Goal: Navigation & Orientation: Find specific page/section

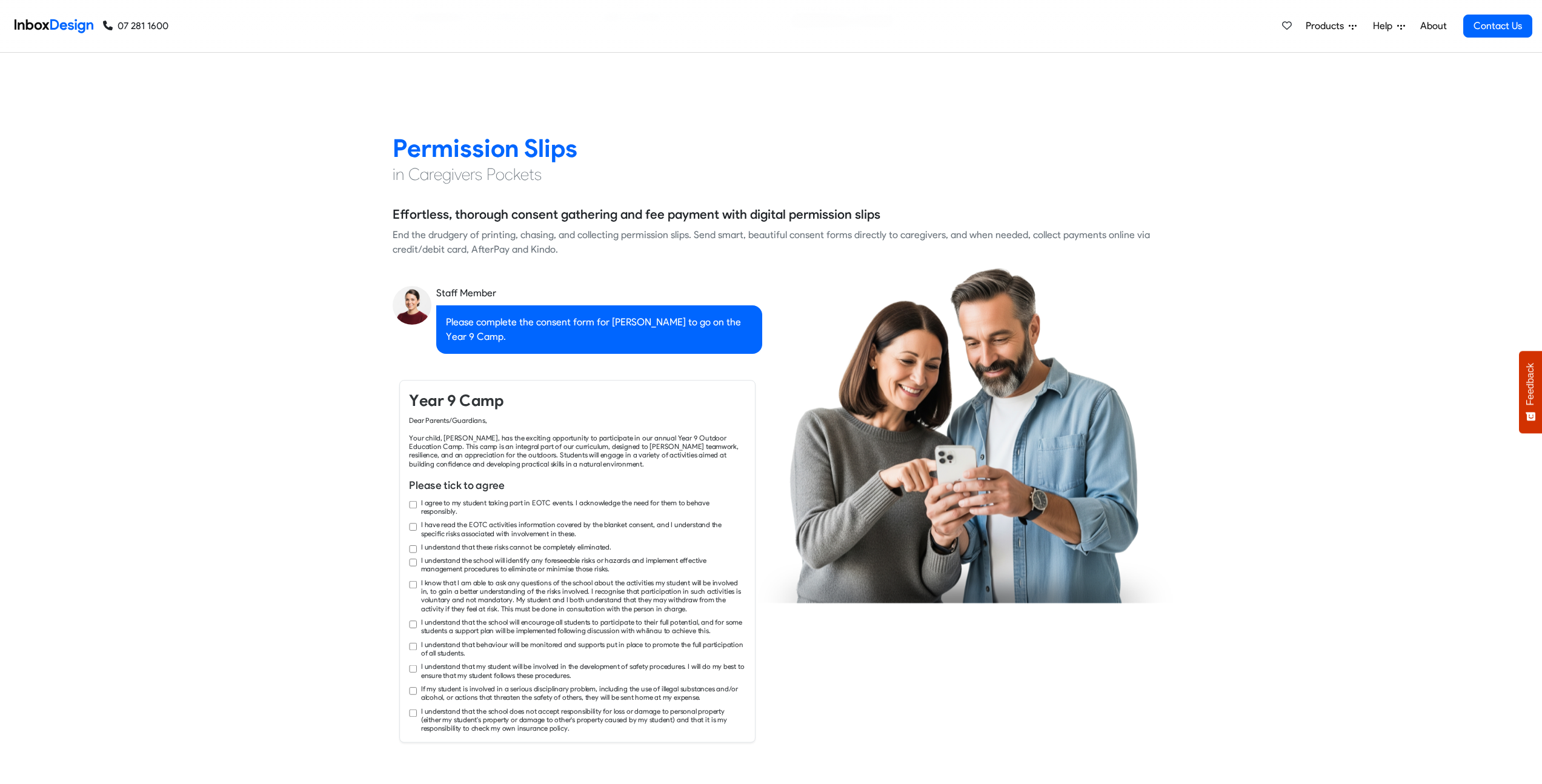
checkbox input "true"
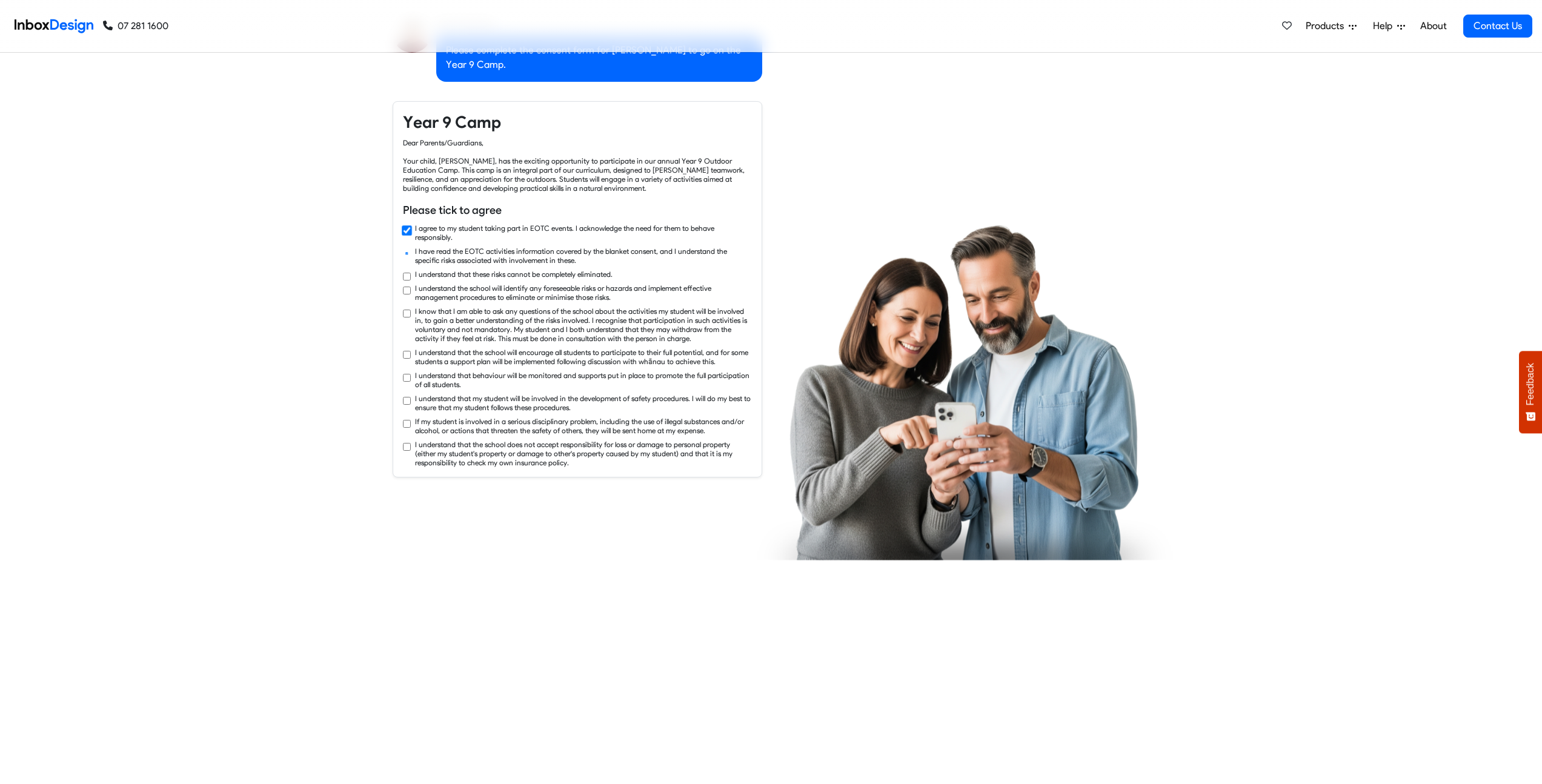
checkbox input "true"
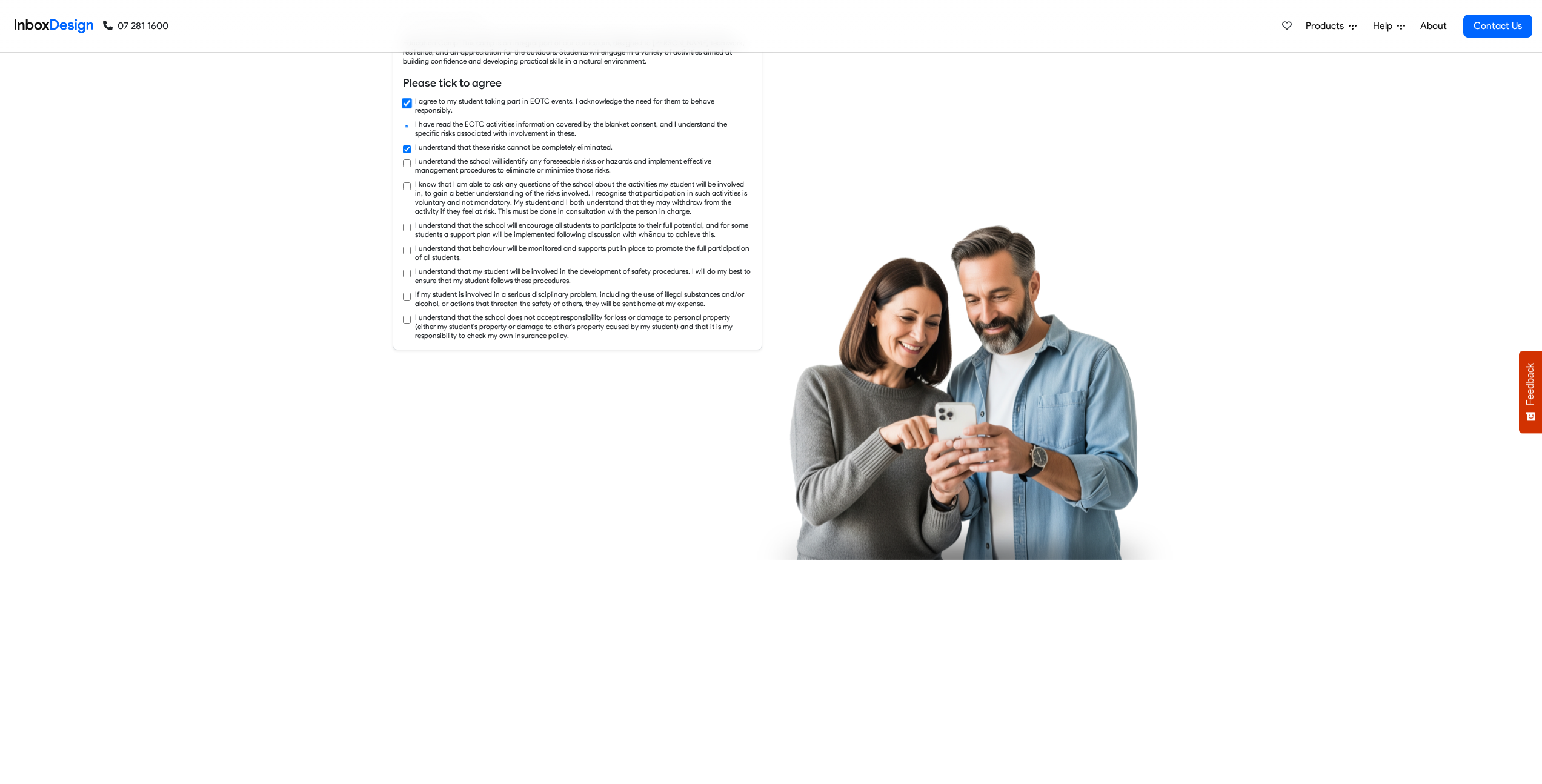
checkbox input "true"
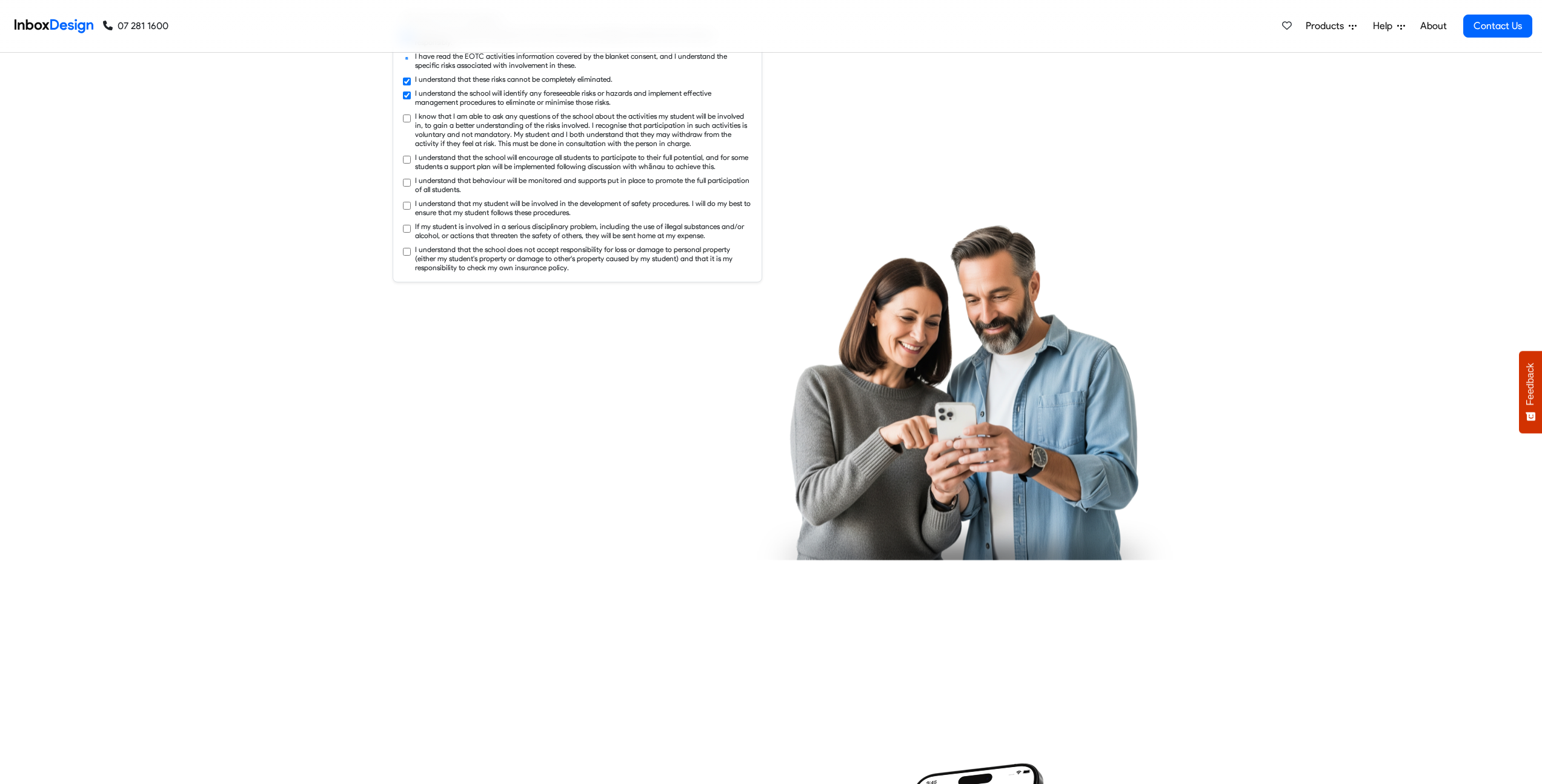
checkbox input "true"
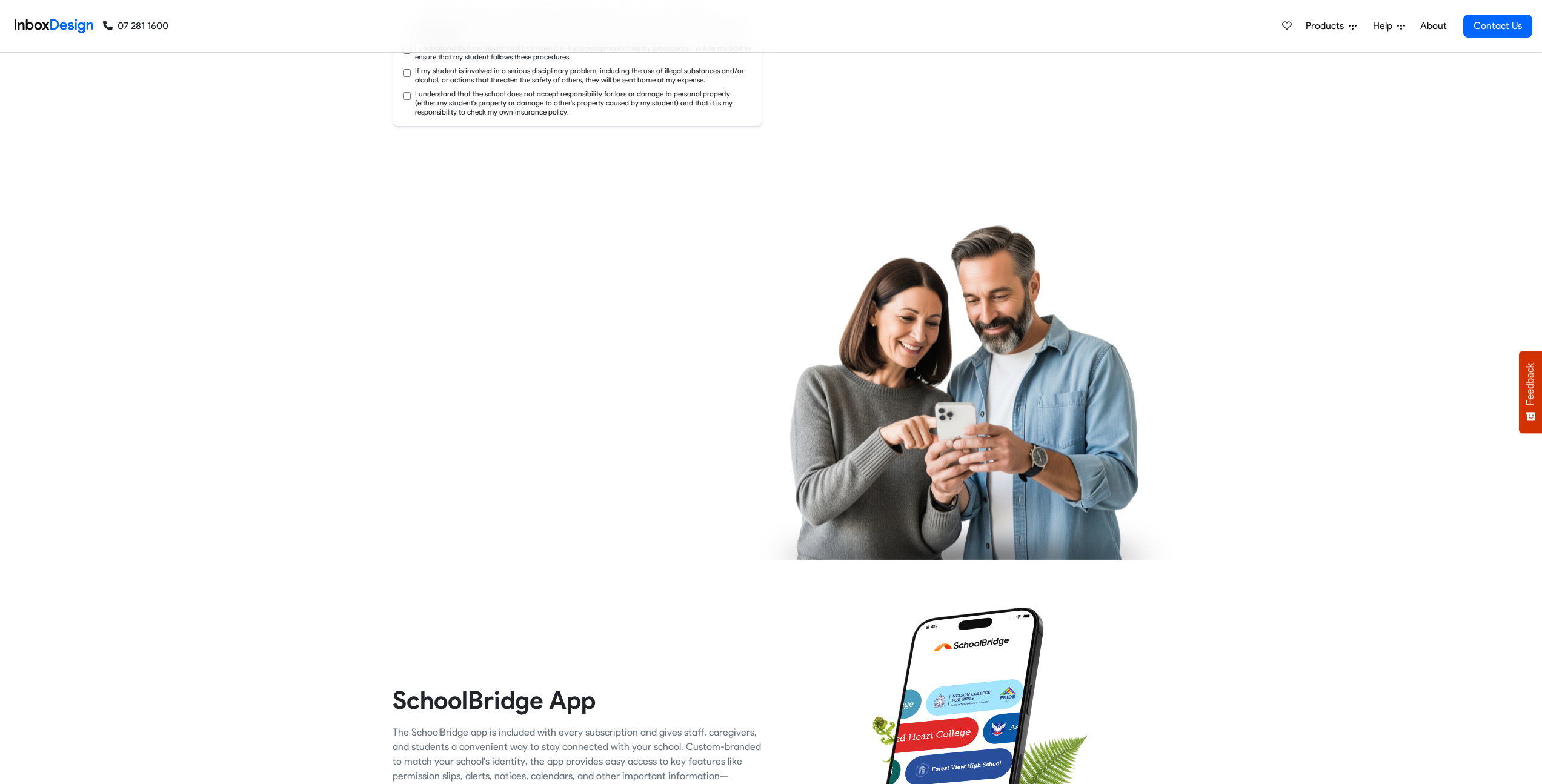
checkbox input "true"
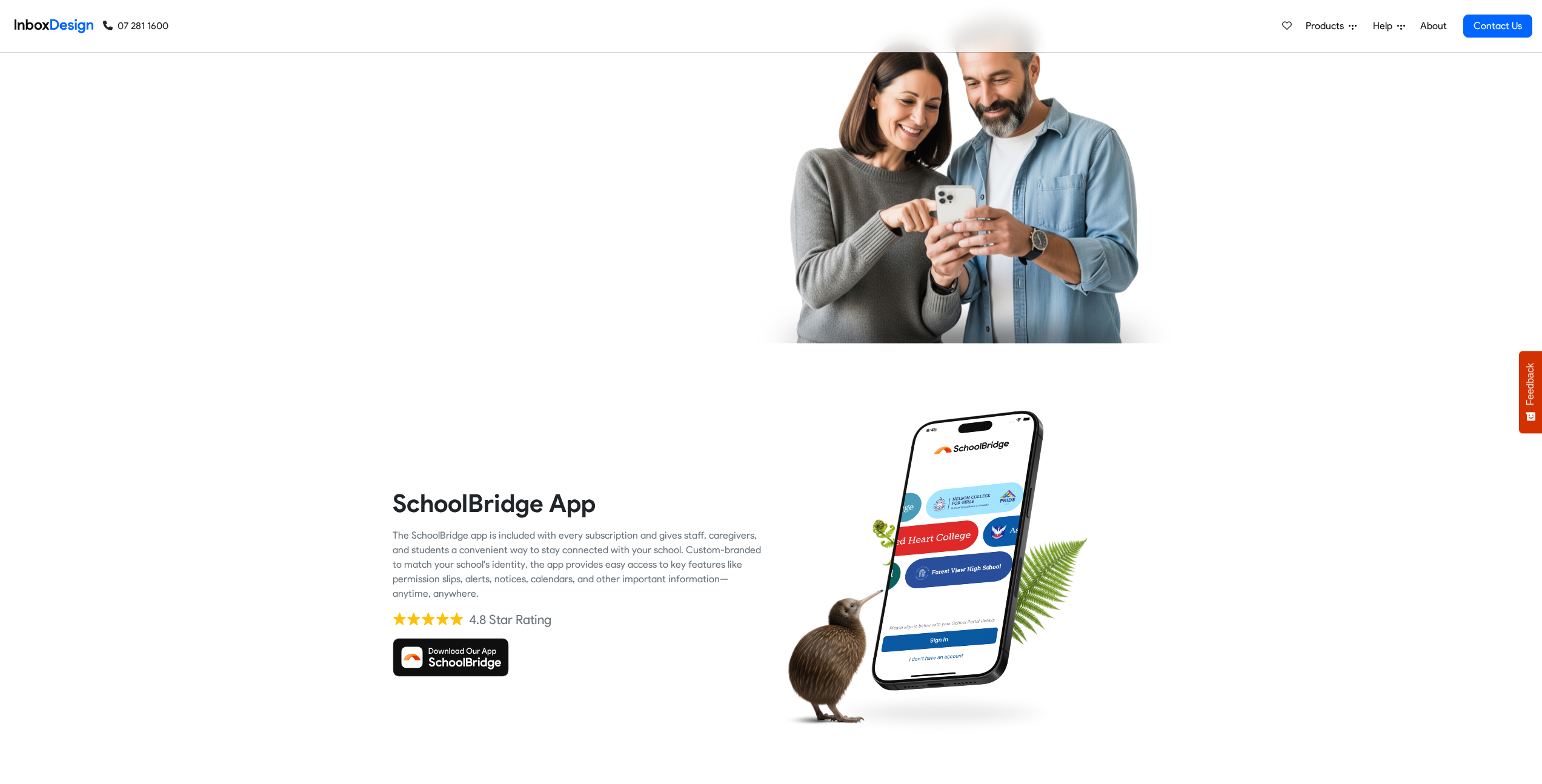
checkbox input "true"
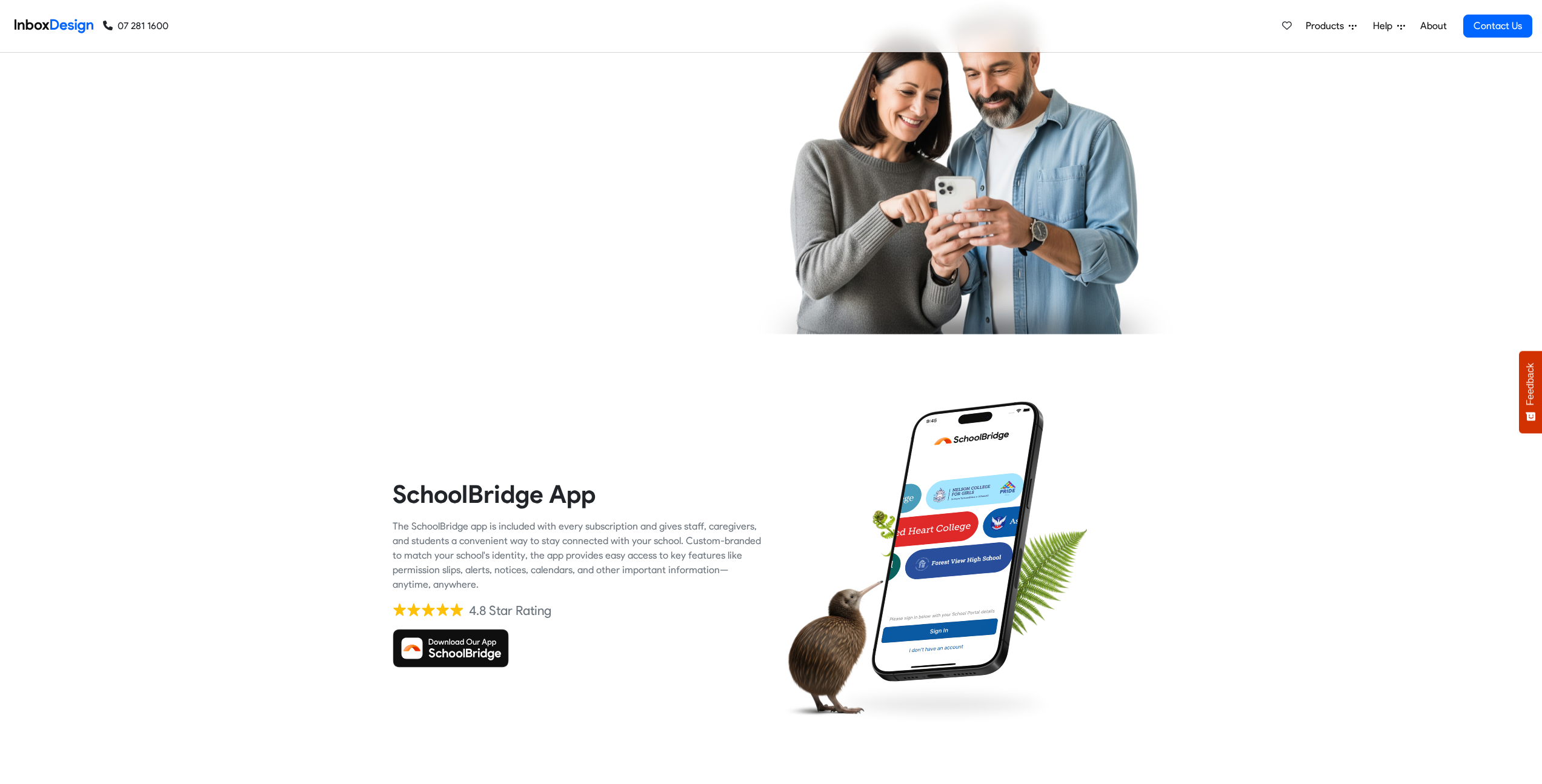
checkbox input "true"
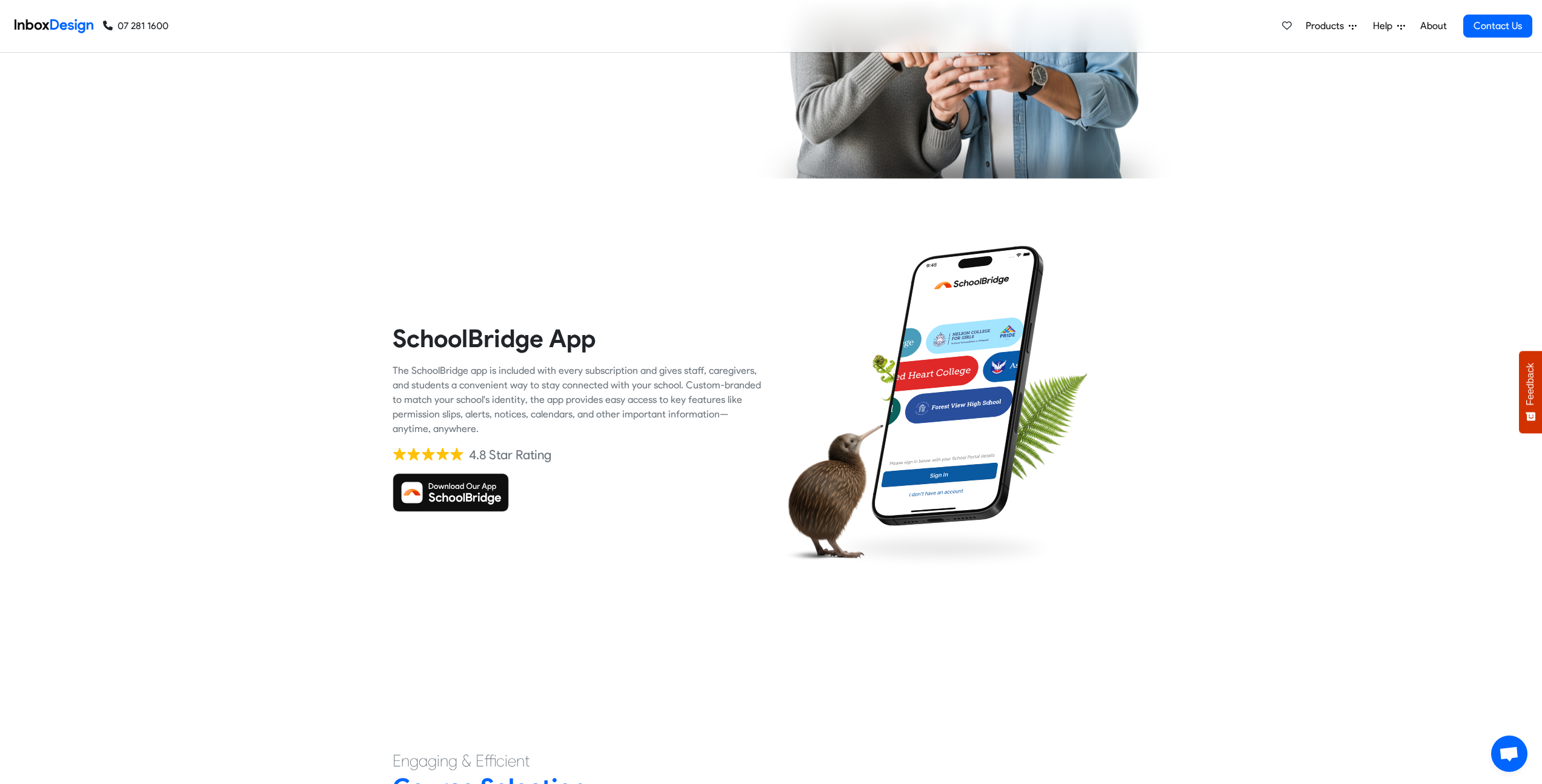
checkbox input "true"
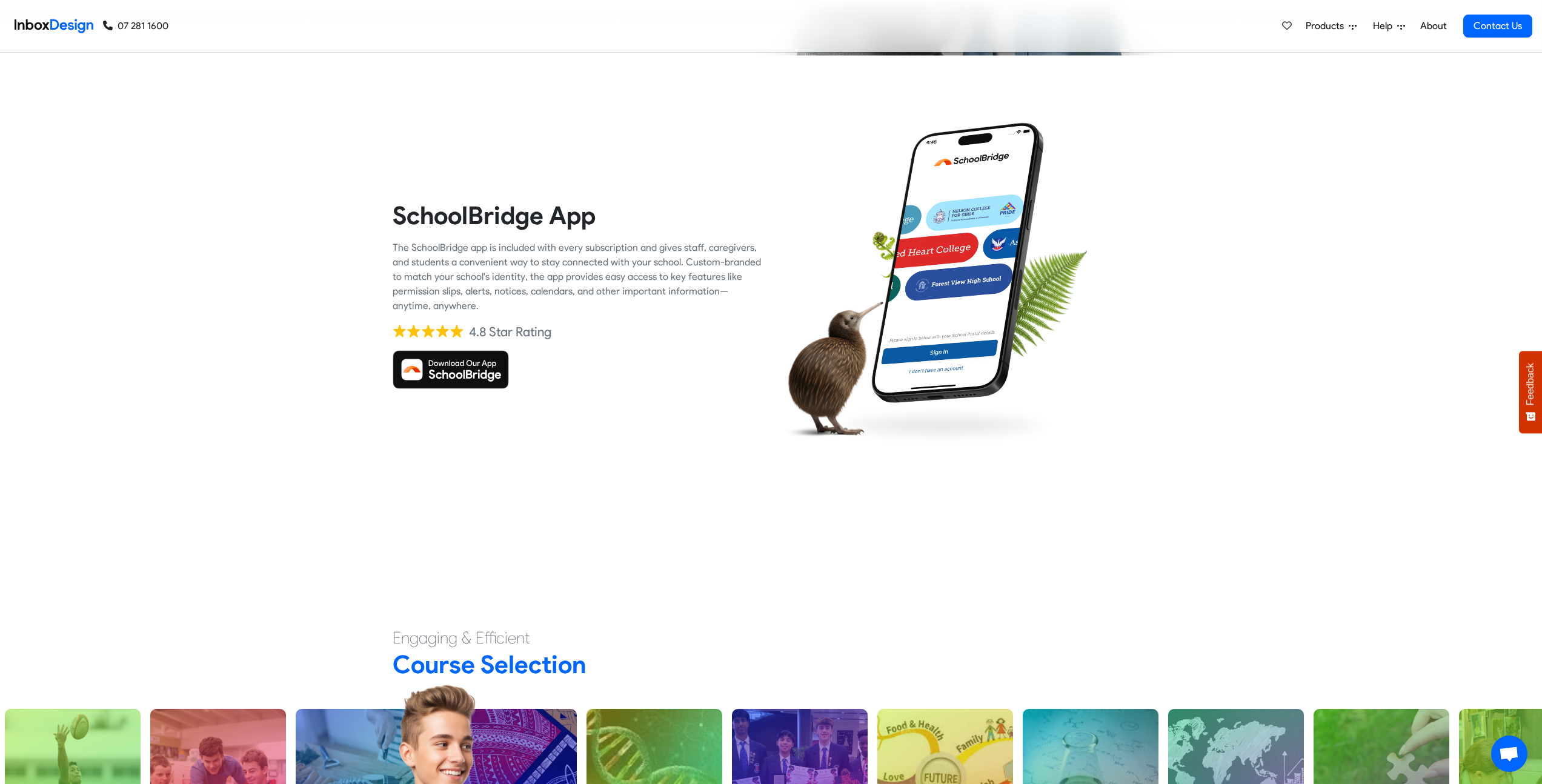
checkbox input "true"
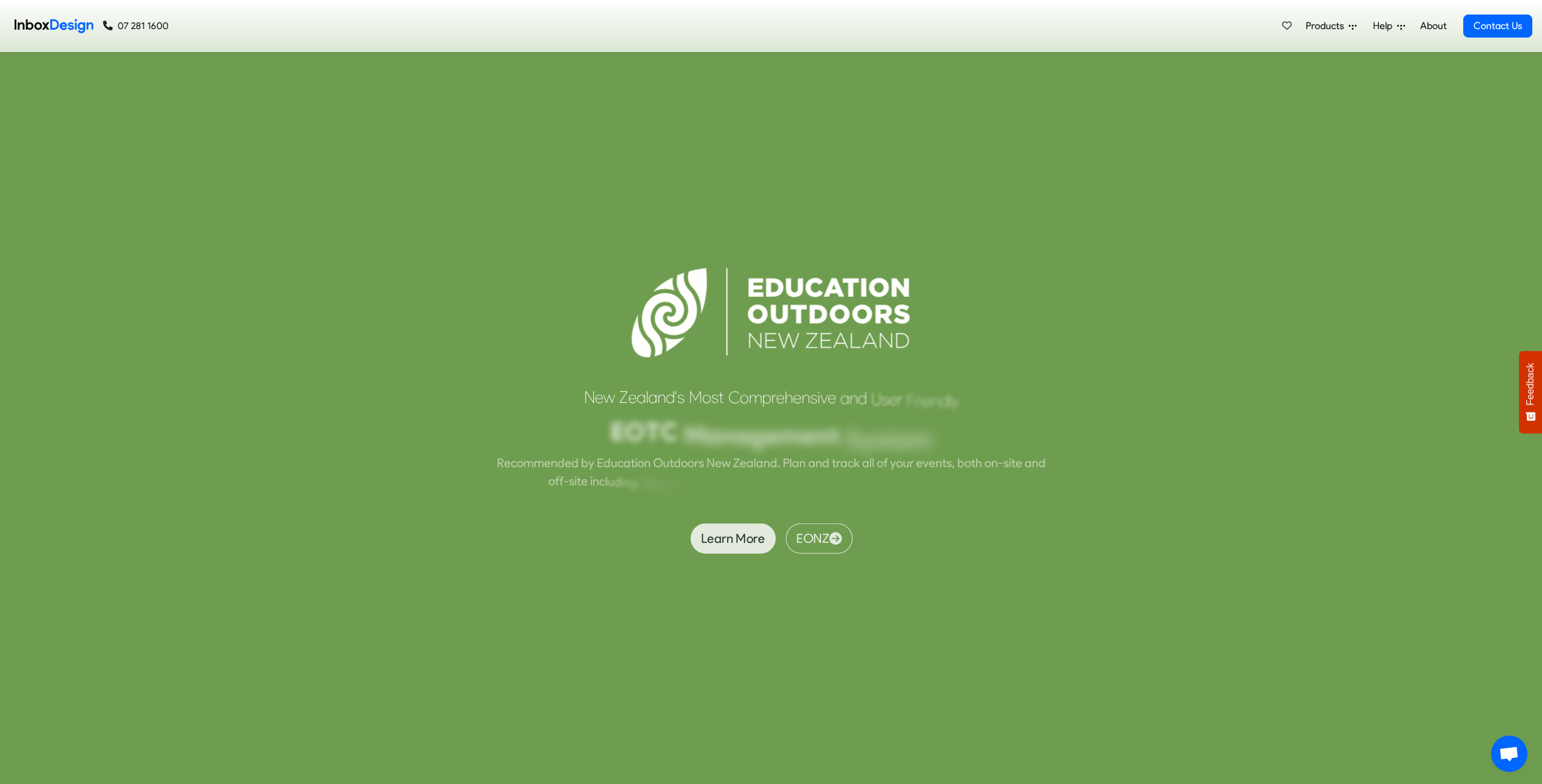
scroll to position [5322, 0]
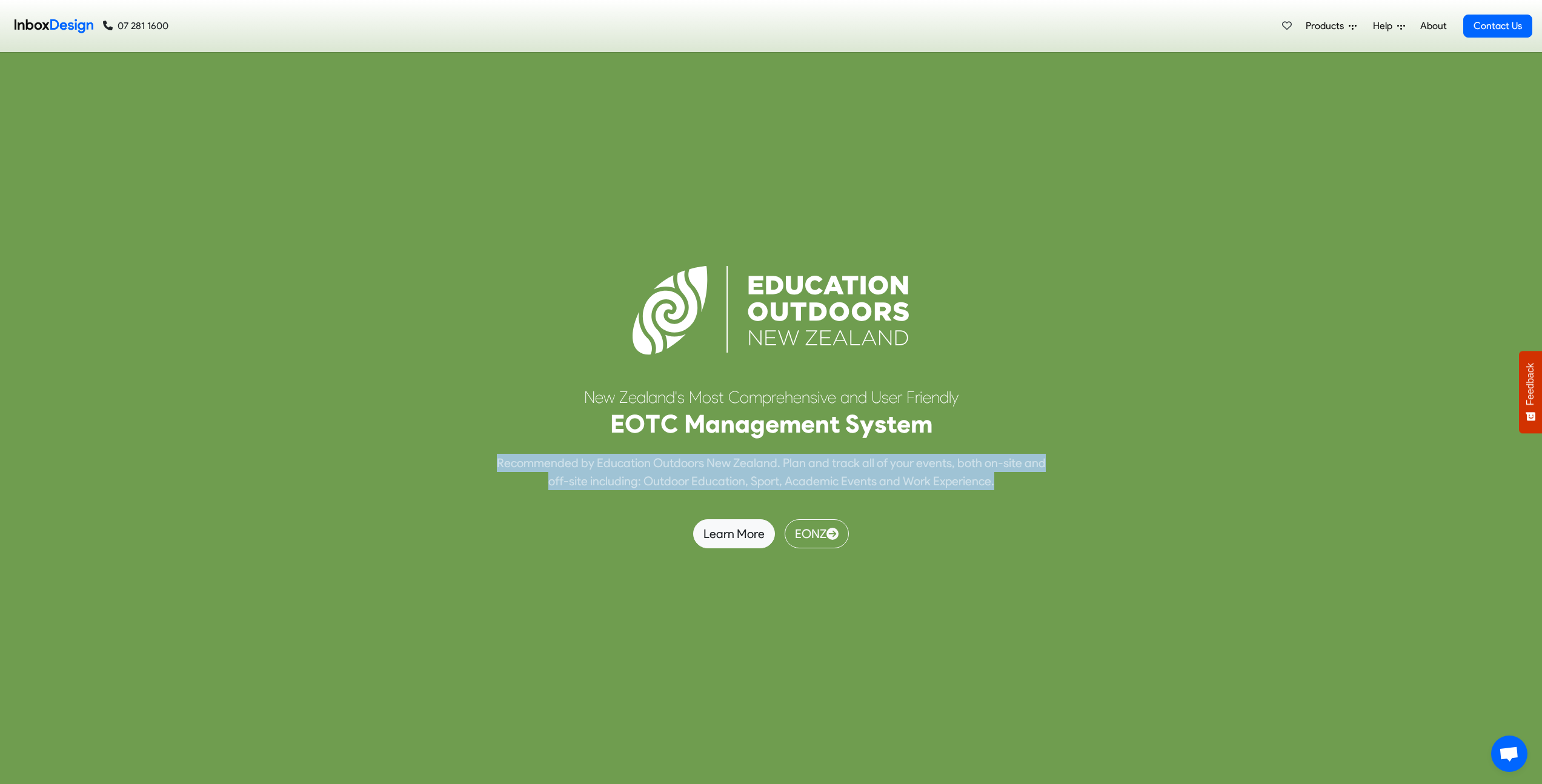
drag, startPoint x: 493, startPoint y: 459, endPoint x: 1032, endPoint y: 476, distance: 539.3
click at [1032, 476] on div "R e c o m m e n d e d b y E d u c a t i o n O u t d o o r s N [PERSON_NAME] . P…" at bounding box center [771, 472] width 568 height 36
